Goal: Task Accomplishment & Management: Manage account settings

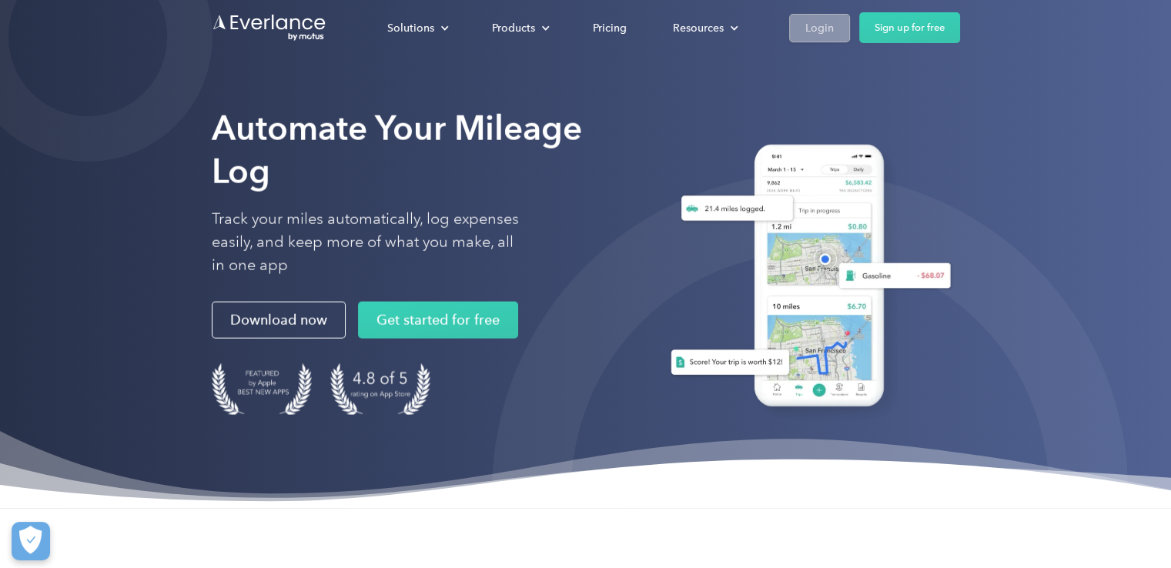
click at [812, 28] on div "Login" at bounding box center [819, 27] width 28 height 19
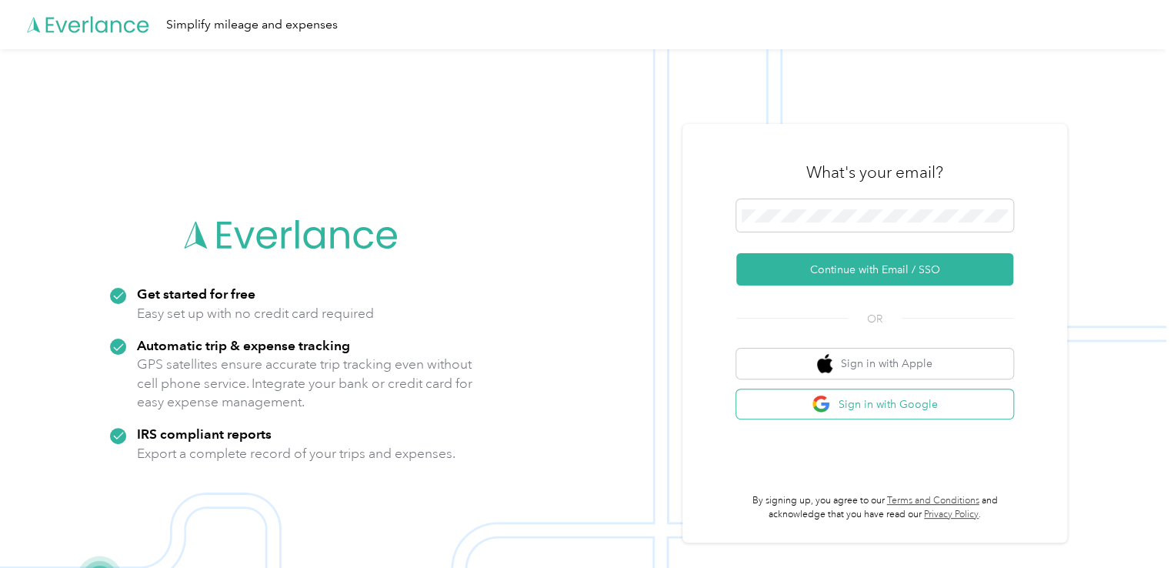
click at [854, 401] on button "Sign in with Google" at bounding box center [875, 404] width 277 height 30
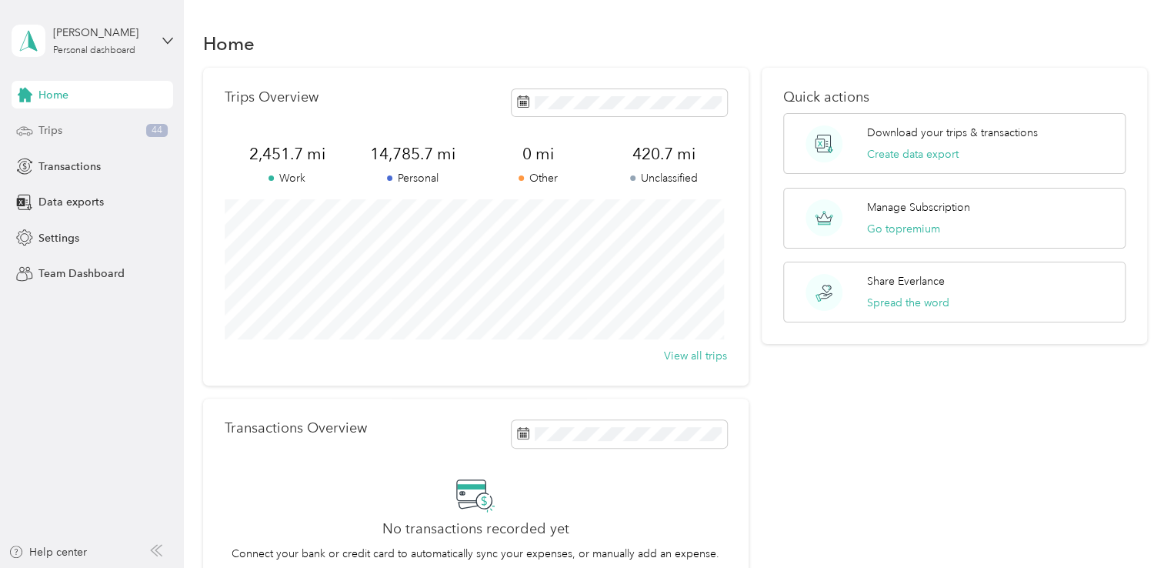
click at [41, 141] on div "Trips 44" at bounding box center [93, 131] width 162 height 28
